Goal: Task Accomplishment & Management: Manage account settings

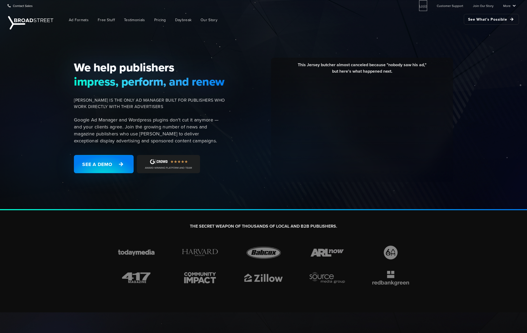
click at [423, 8] on link "Login" at bounding box center [423, 5] width 8 height 11
click at [423, 3] on link "Login" at bounding box center [423, 5] width 8 height 11
